Goal: Find contact information: Find contact information

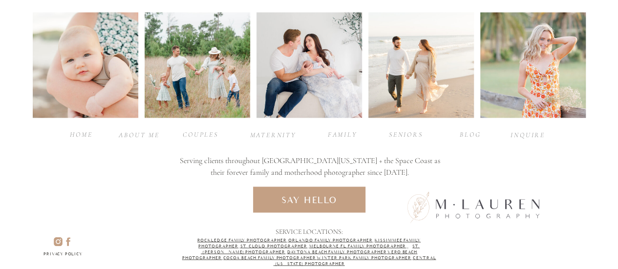
scroll to position [4410, 0]
click at [208, 133] on div "Couples" at bounding box center [200, 134] width 39 height 9
click at [207, 133] on div "Couples" at bounding box center [200, 134] width 39 height 9
click at [291, 198] on div "say hello" at bounding box center [309, 199] width 73 height 11
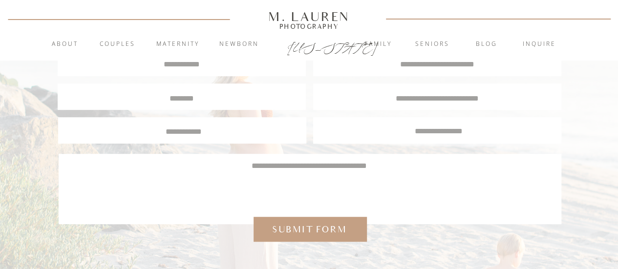
scroll to position [271, 0]
click at [205, 137] on div at bounding box center [182, 131] width 248 height 26
click at [203, 131] on textarea at bounding box center [183, 131] width 233 height 9
click at [112, 43] on nav "Couples" at bounding box center [117, 45] width 53 height 10
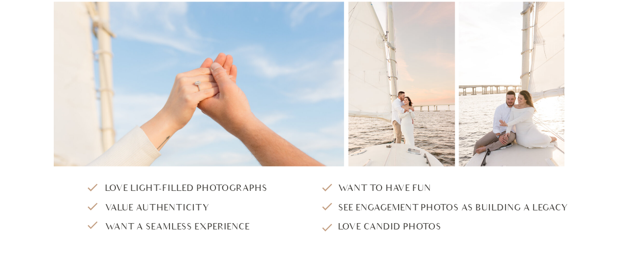
scroll to position [1074, 0]
